Goal: Information Seeking & Learning: Check status

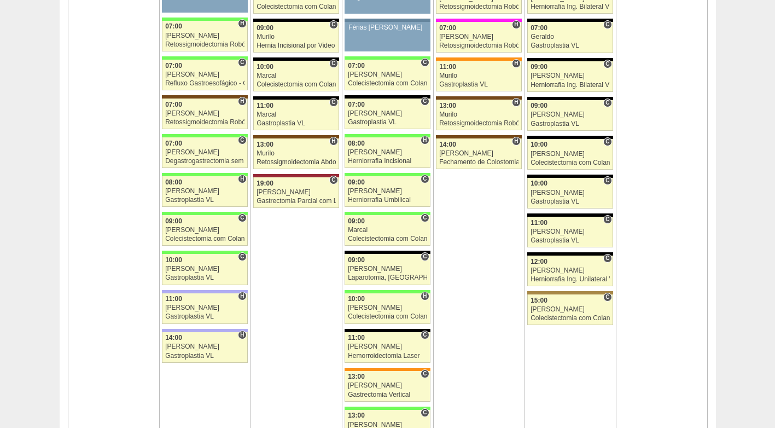
scroll to position [1860, 0]
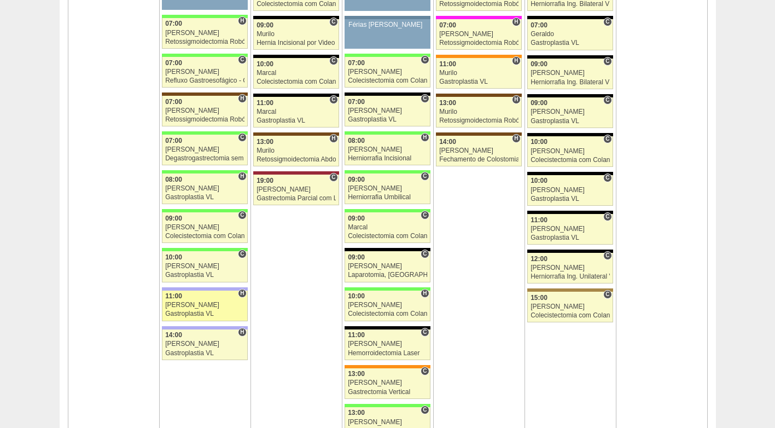
click at [211, 306] on div "[PERSON_NAME]" at bounding box center [204, 304] width 79 height 7
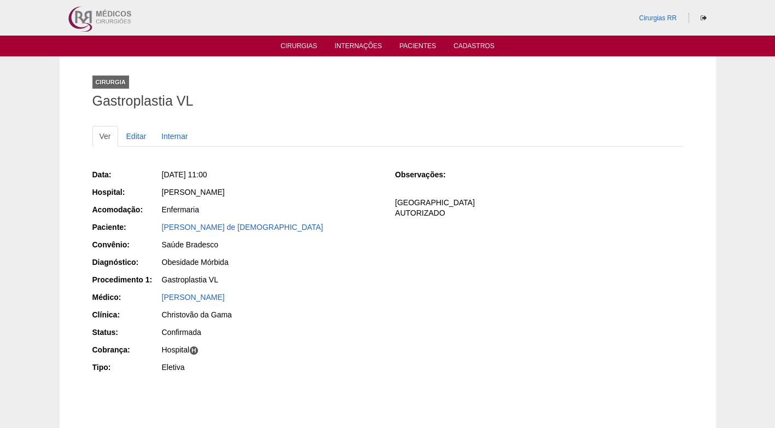
click at [292, 292] on div "[PERSON_NAME]" at bounding box center [271, 297] width 218 height 11
click at [301, 285] on div "Gastroplastia VL" at bounding box center [270, 281] width 219 height 14
click at [346, 208] on div "Enfermaria" at bounding box center [271, 209] width 218 height 11
click at [280, 105] on h1 "Gastroplastia VL" at bounding box center [387, 101] width 591 height 14
click at [321, 285] on div "Gastroplastia VL" at bounding box center [270, 281] width 219 height 14
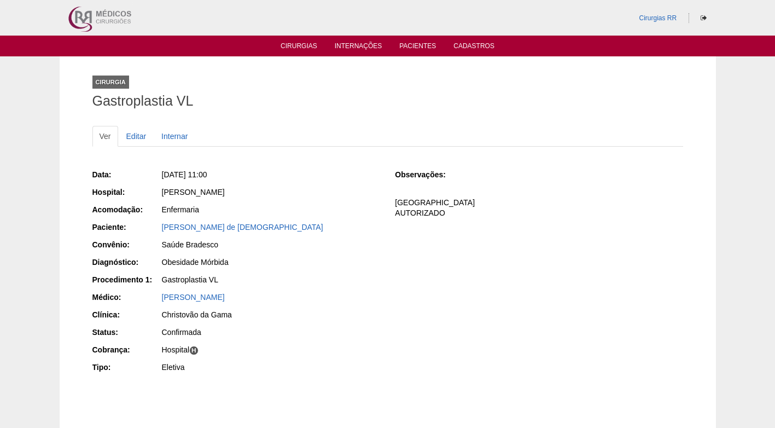
click at [322, 280] on div "Gastroplastia VL" at bounding box center [271, 279] width 218 height 11
click at [324, 263] on div "Obesidade Mórbida" at bounding box center [271, 262] width 218 height 11
click at [360, 262] on div "Obesidade Mórbida" at bounding box center [271, 262] width 218 height 11
click at [342, 218] on div "Data: Seg, 18/08/2025 - 11:00 Hospital: Christóvão da Gama Acomodação: Enfermar…" at bounding box center [236, 272] width 288 height 214
click at [346, 200] on div "Christóvão da Gama" at bounding box center [270, 194] width 219 height 14
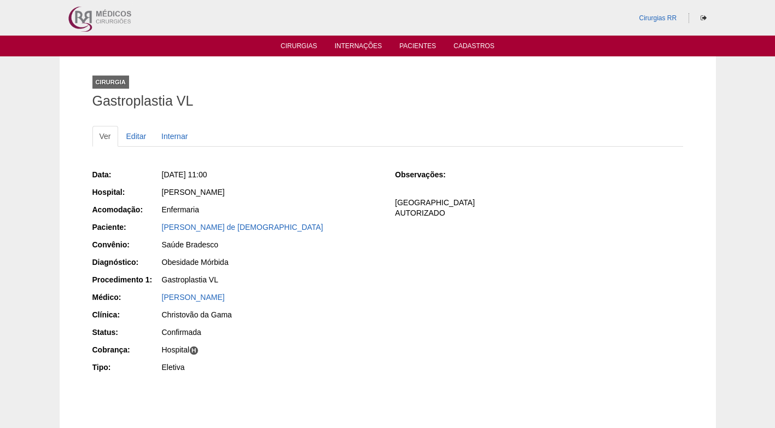
click at [284, 172] on div "Seg, 18/08/2025 - 11:00" at bounding box center [271, 174] width 218 height 11
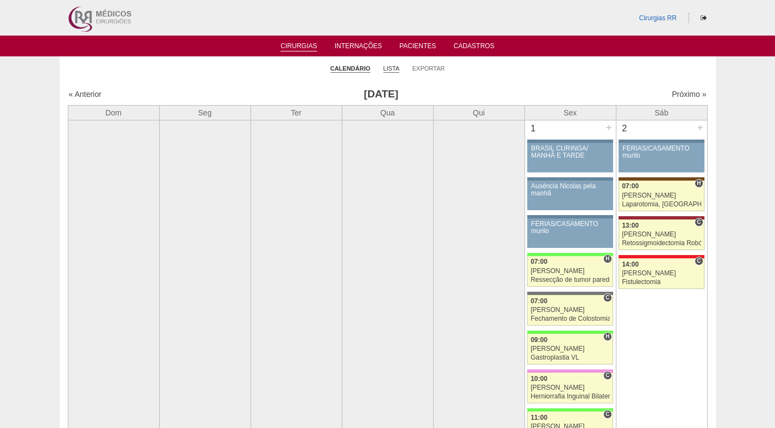
click at [395, 65] on link "Lista" at bounding box center [391, 69] width 16 height 8
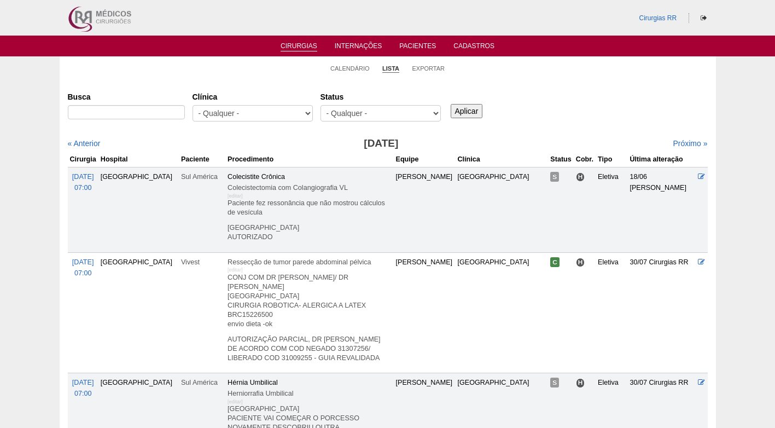
click at [160, 112] on input "Busca" at bounding box center [126, 112] width 117 height 14
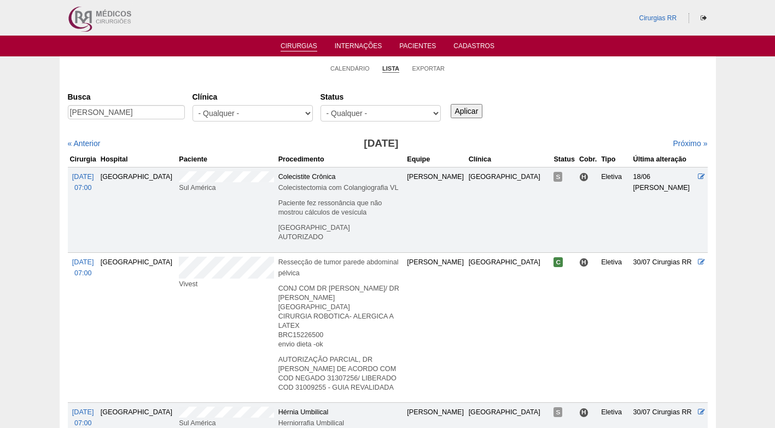
scroll to position [0, 1]
type input "[PERSON_NAME]"
click at [472, 112] on input "Aplicar" at bounding box center [467, 111] width 32 height 14
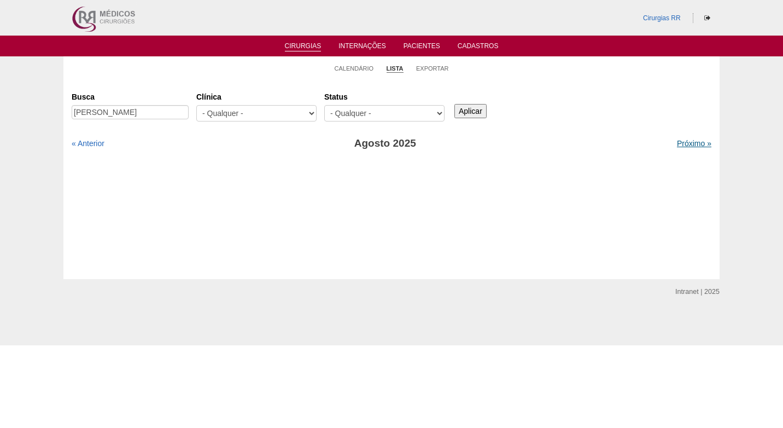
click at [679, 143] on link "Próximo »" at bounding box center [694, 143] width 34 height 9
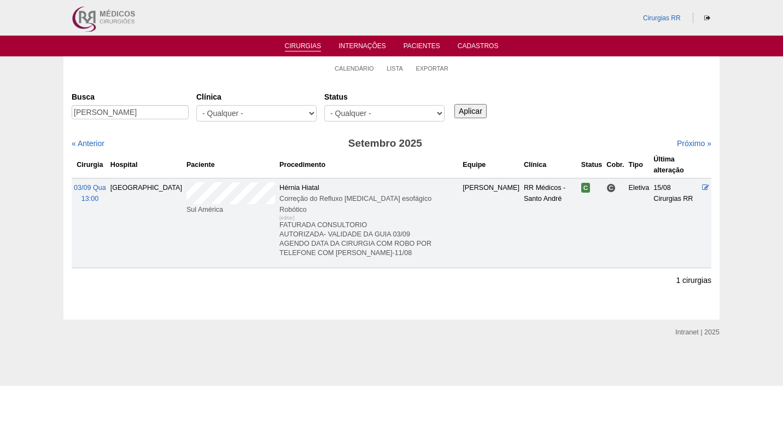
click at [531, 123] on div "Busca [PERSON_NAME] [GEOGRAPHIC_DATA] - Qualquer - 6R Alphaville Assunção Barti…" at bounding box center [392, 107] width 640 height 39
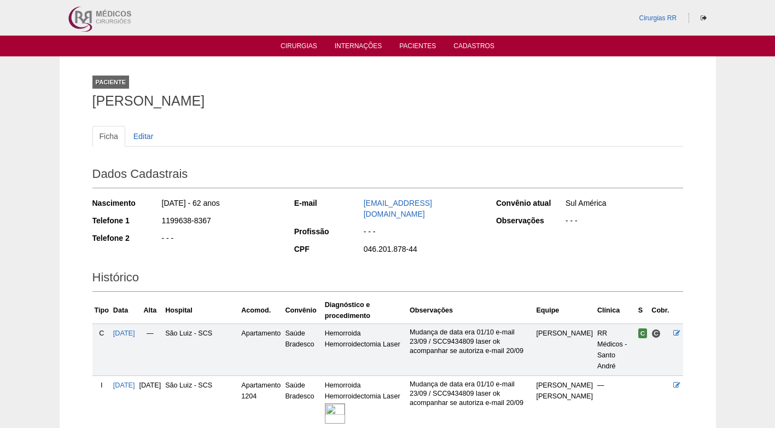
click at [222, 222] on div "1199638-8367" at bounding box center [220, 222] width 119 height 14
click at [246, 253] on div "Nascimento 06/08/1963 - 62 anos Telefone 1 1199638-8367 Telefone 2 - - -" at bounding box center [185, 224] width 187 height 60
click at [300, 44] on link "Cirurgias" at bounding box center [299, 46] width 37 height 9
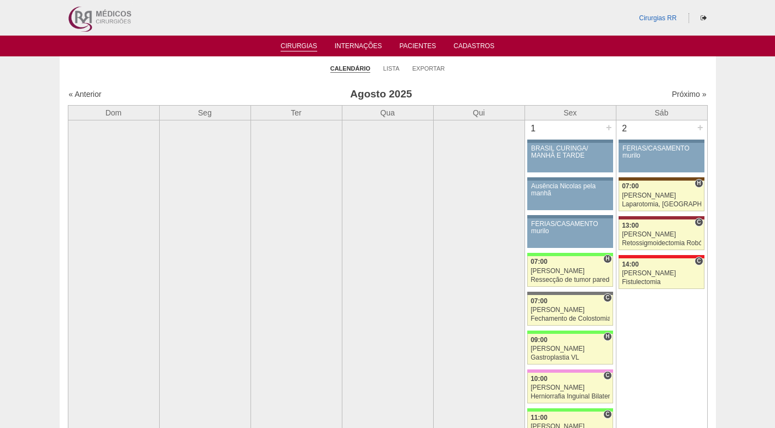
click at [260, 74] on ul "Calendário Lista Exportar" at bounding box center [388, 67] width 656 height 23
click at [303, 193] on td at bounding box center [296, 364] width 91 height 489
click at [672, 92] on link "Próximo »" at bounding box center [689, 94] width 34 height 9
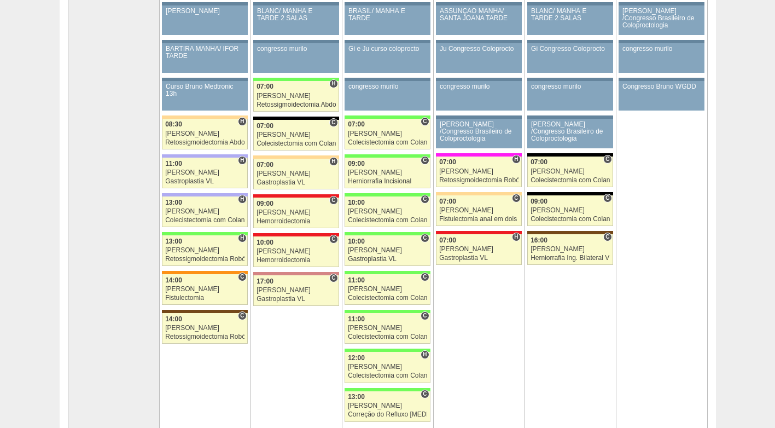
scroll to position [109, 0]
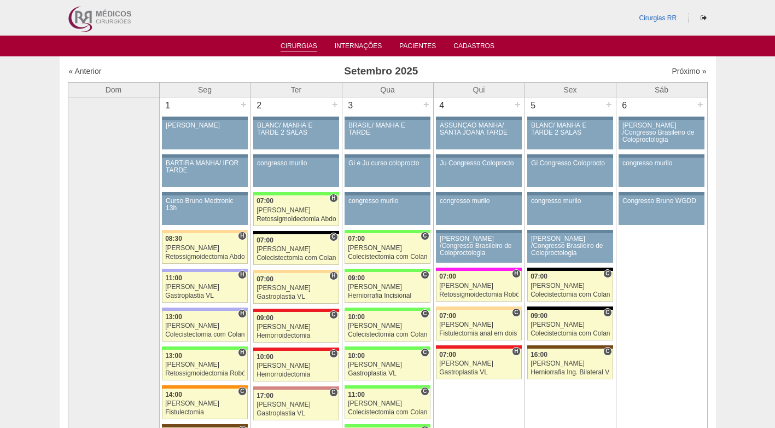
click at [289, 47] on link "Cirurgias" at bounding box center [299, 46] width 37 height 9
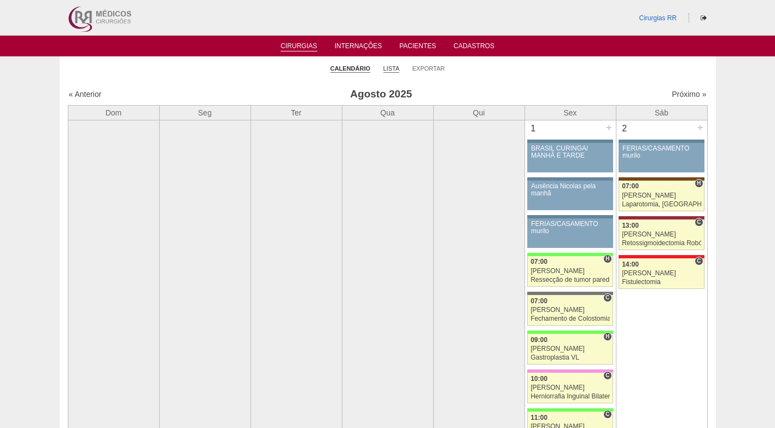
click at [387, 65] on link "Lista" at bounding box center [391, 69] width 16 height 8
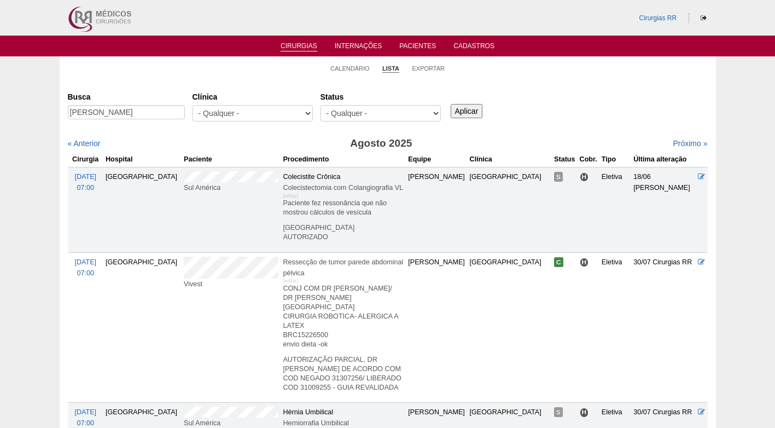
scroll to position [0, 36]
type input "[PERSON_NAME]"
click at [473, 112] on input "Aplicar" at bounding box center [467, 111] width 32 height 14
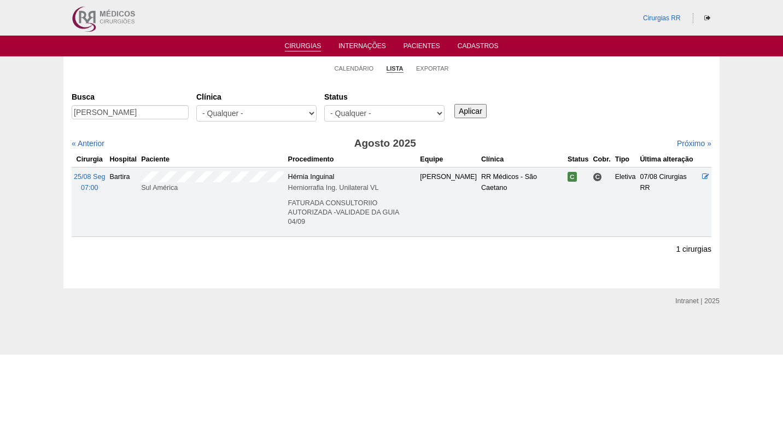
click at [579, 92] on div "Busca [PERSON_NAME] [GEOGRAPHIC_DATA] - Qualquer - 6R Alphaville Assunção Barti…" at bounding box center [392, 107] width 640 height 39
click at [289, 135] on div "Busca [PERSON_NAME] [GEOGRAPHIC_DATA] - Qualquer - 6R Alphaville Assunção Barti…" at bounding box center [392, 162] width 640 height 149
click at [360, 70] on link "Calendário" at bounding box center [354, 69] width 39 height 8
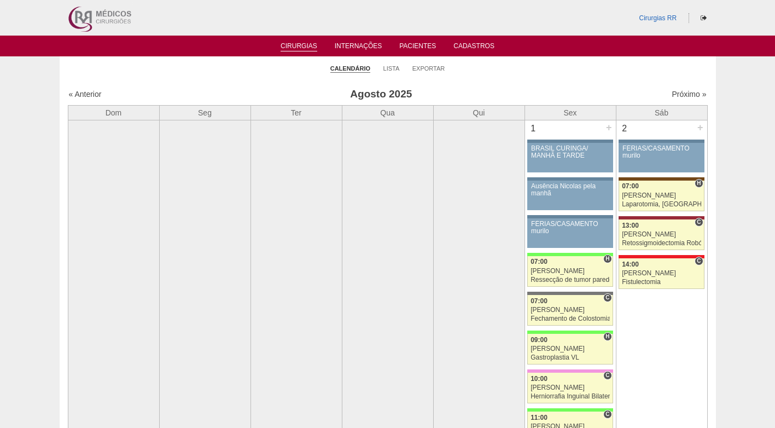
click at [522, 77] on ul "Calendário Lista Exportar" at bounding box center [388, 67] width 656 height 23
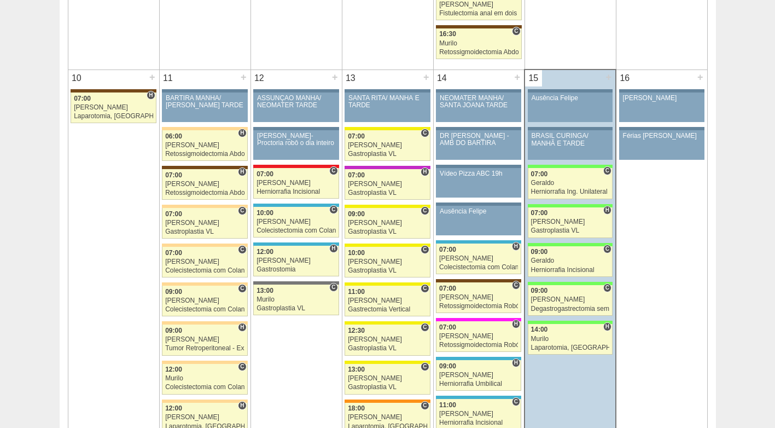
scroll to position [1203, 0]
